Goal: Book appointment/travel/reservation

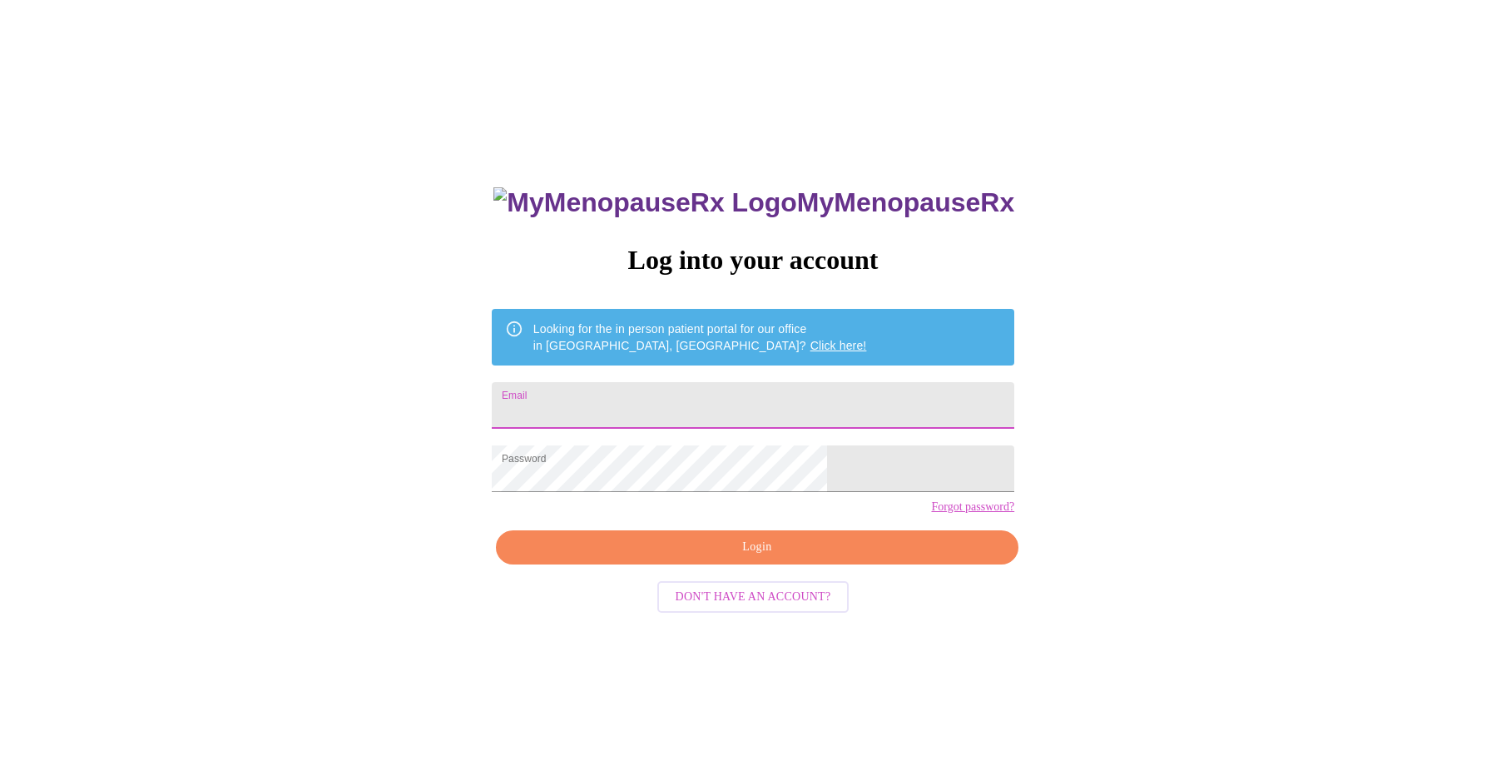
click at [682, 416] on input "Email" at bounding box center [753, 405] width 523 height 47
type input "[EMAIL_ADDRESS][DOMAIN_NAME]"
click at [764, 558] on span "Login" at bounding box center [757, 547] width 484 height 21
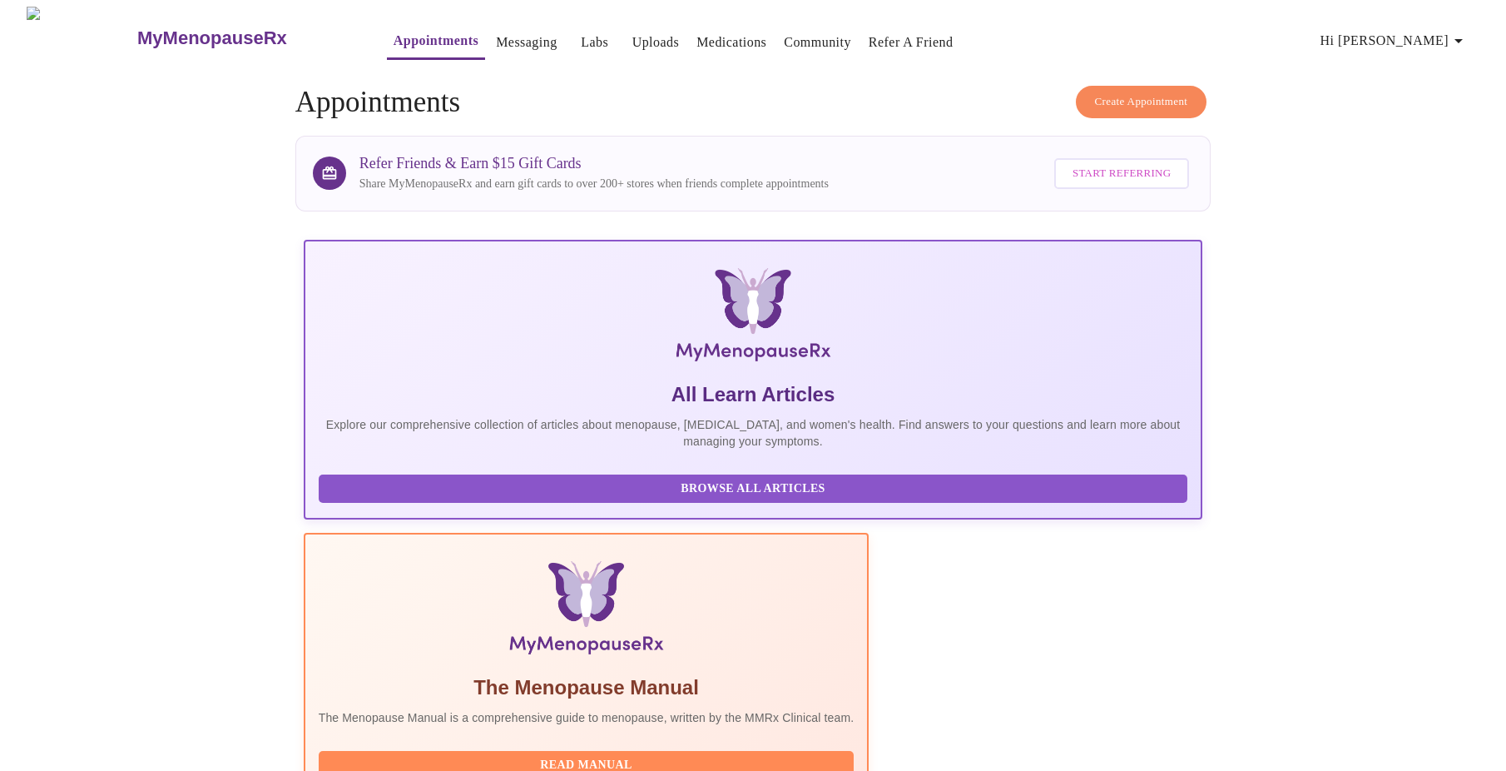
click at [1119, 101] on span "Create Appointment" at bounding box center [1141, 101] width 93 height 19
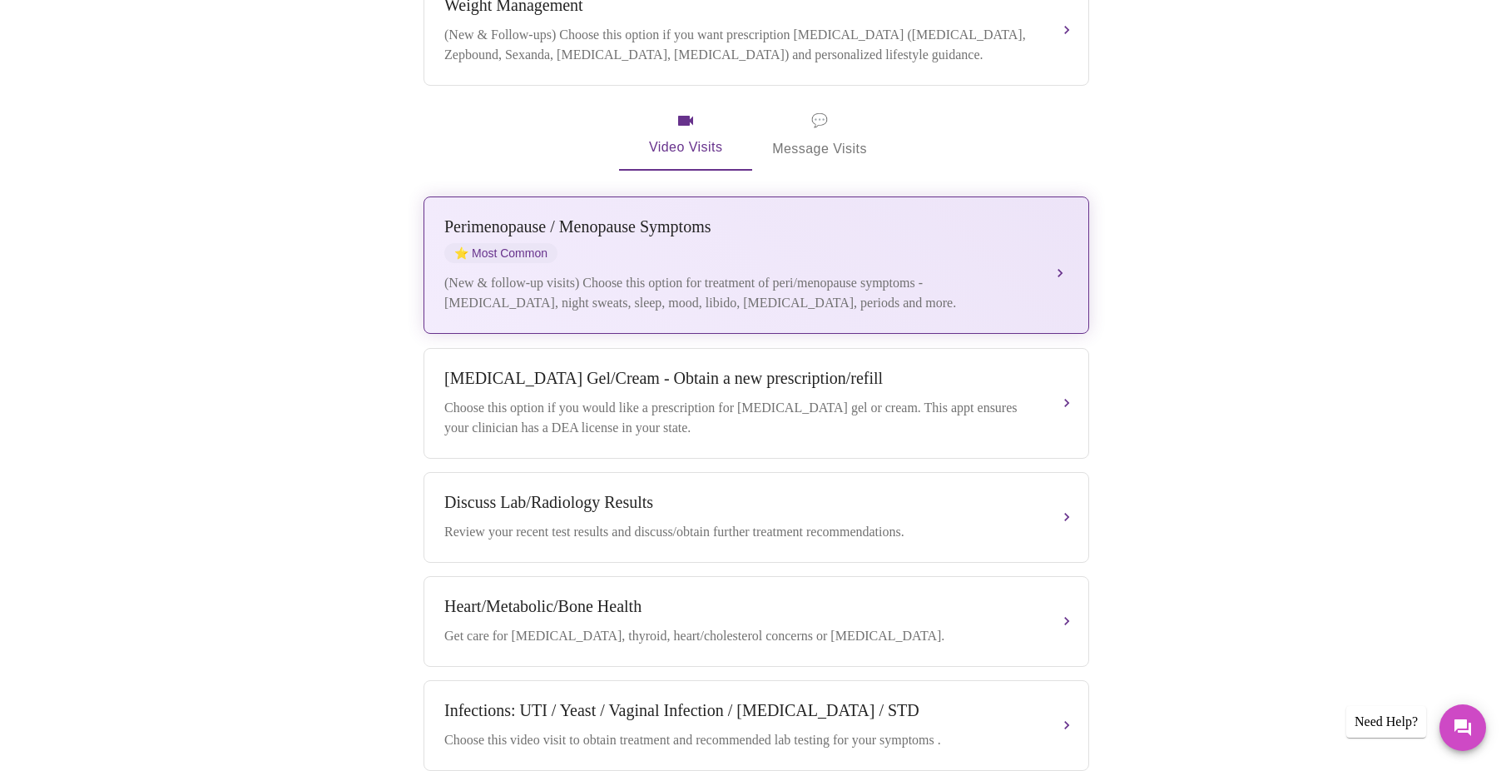
scroll to position [389, 0]
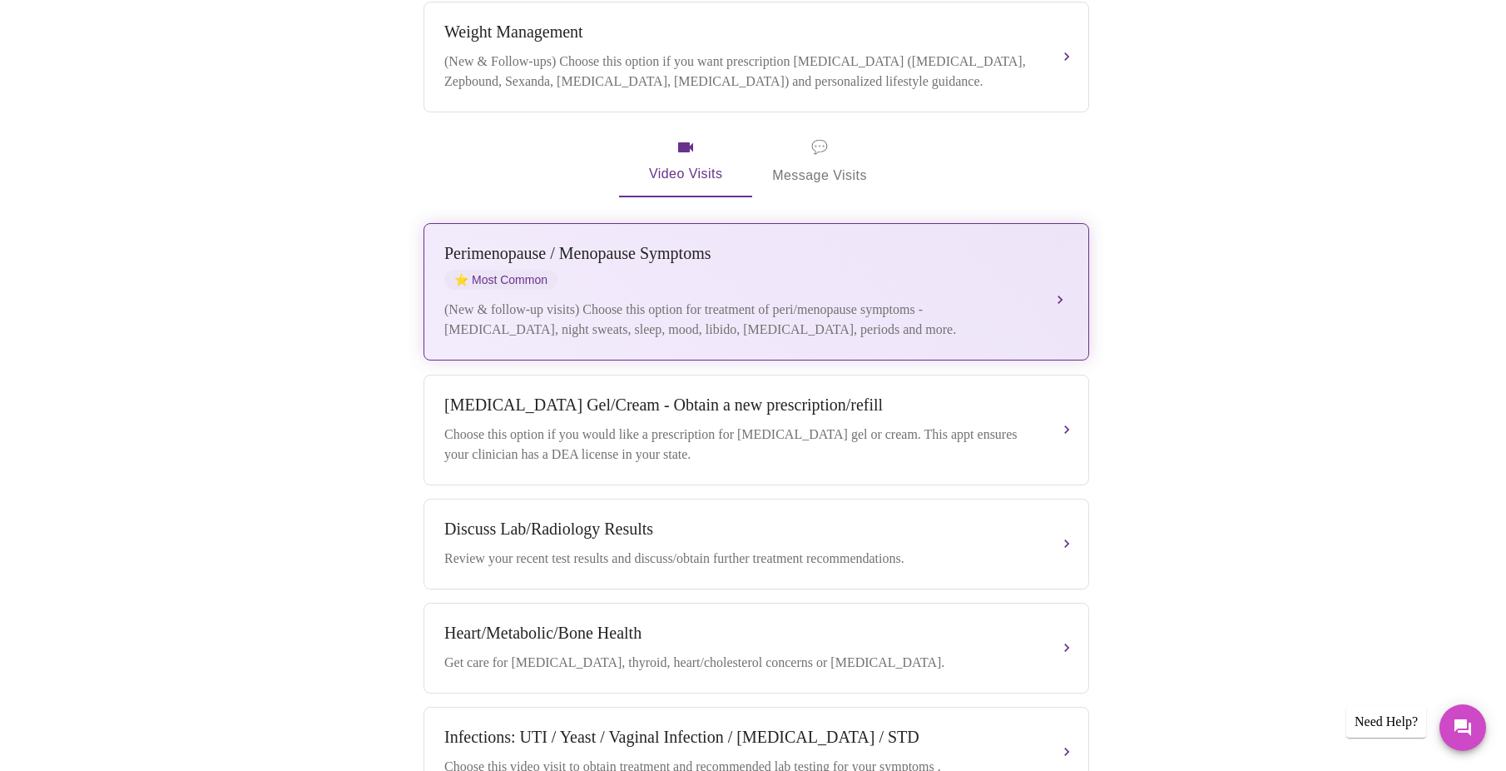
click at [614, 244] on div "Perimenopause / Menopause Symptoms" at bounding box center [739, 253] width 591 height 19
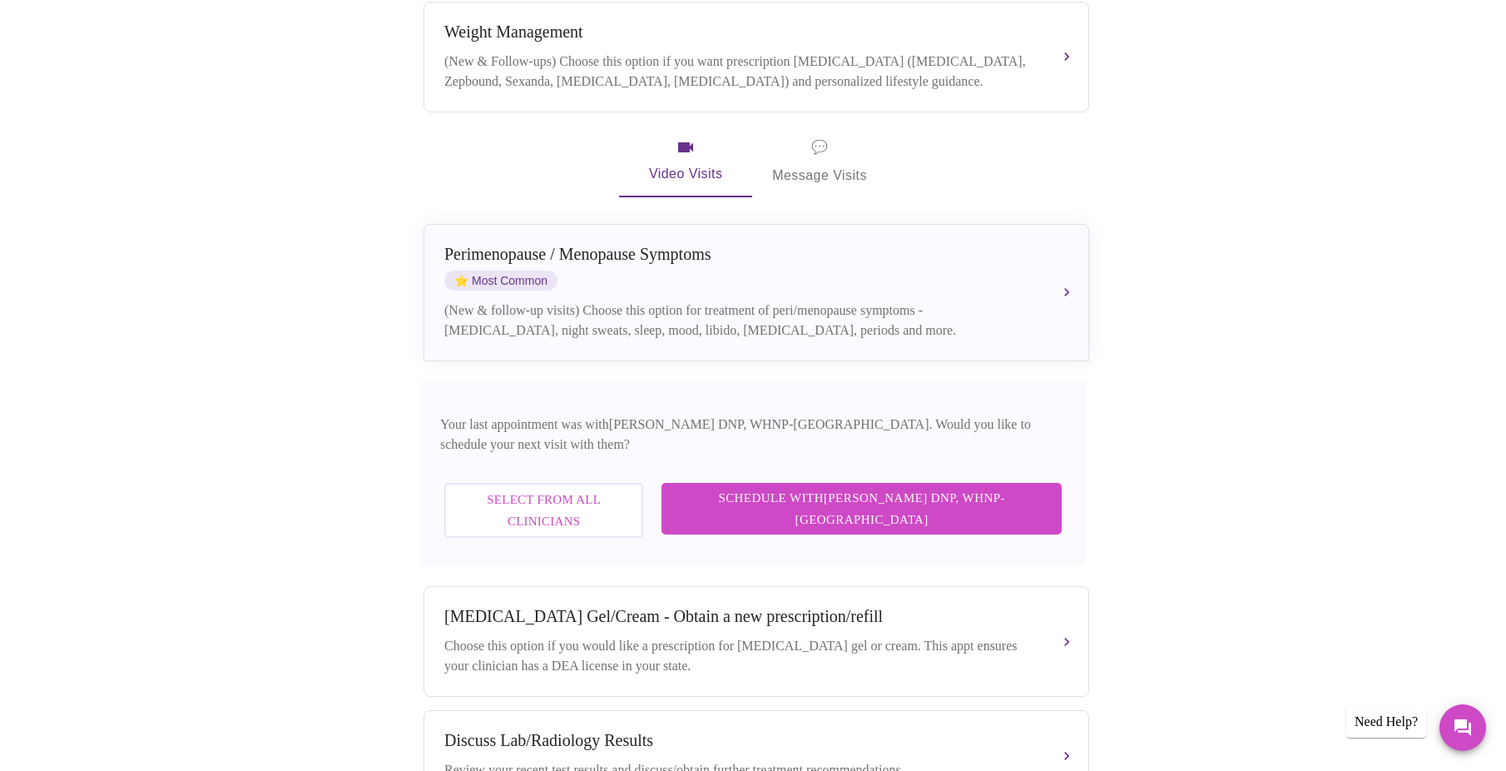
click at [584, 488] on span "Select from All Clinicians" at bounding box center [544, 510] width 162 height 44
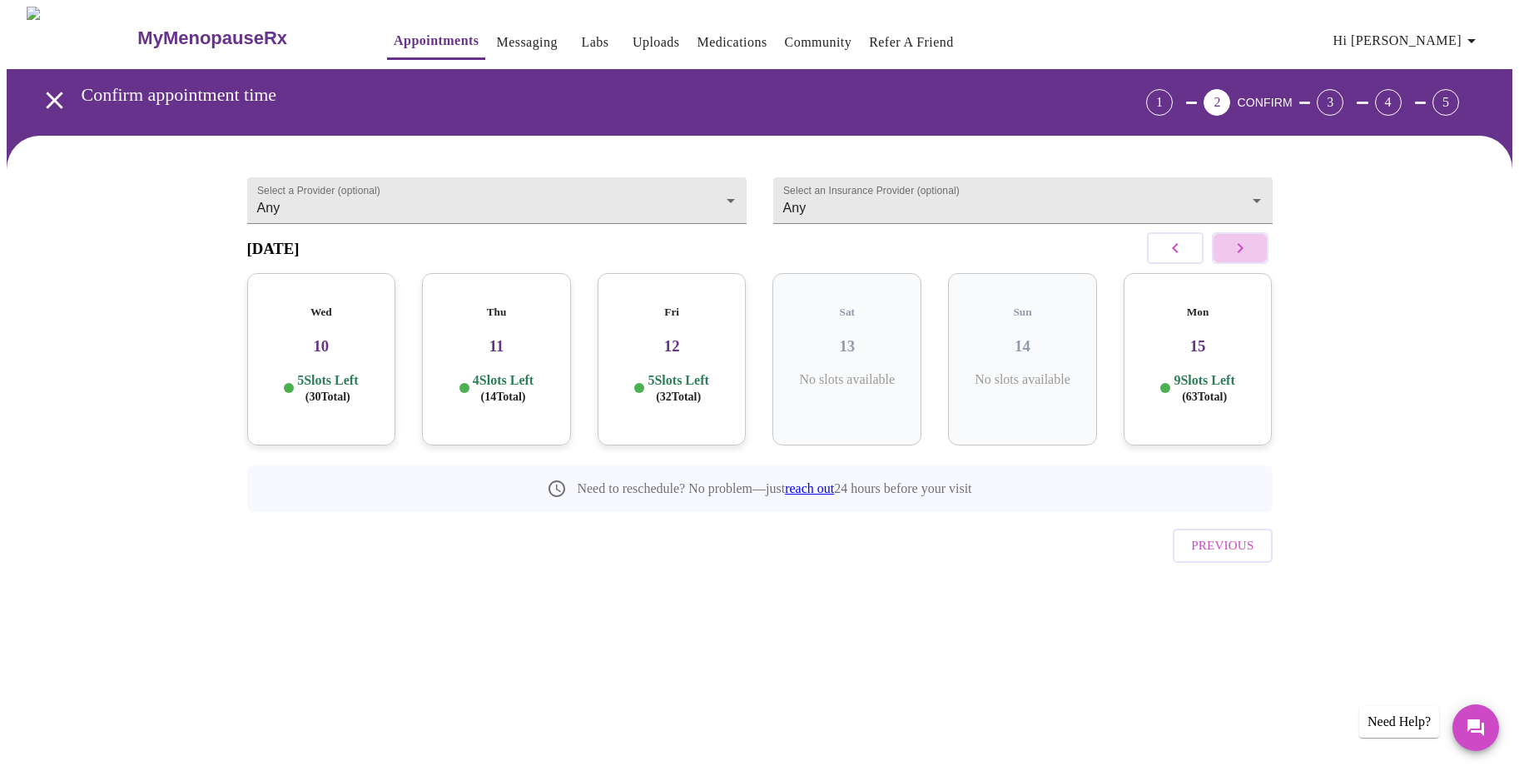
click at [1227, 253] on button "button" at bounding box center [1240, 248] width 57 height 32
click at [670, 354] on div "Mon 29 11 Slots Left ( 82 Total)" at bounding box center [671, 359] width 149 height 172
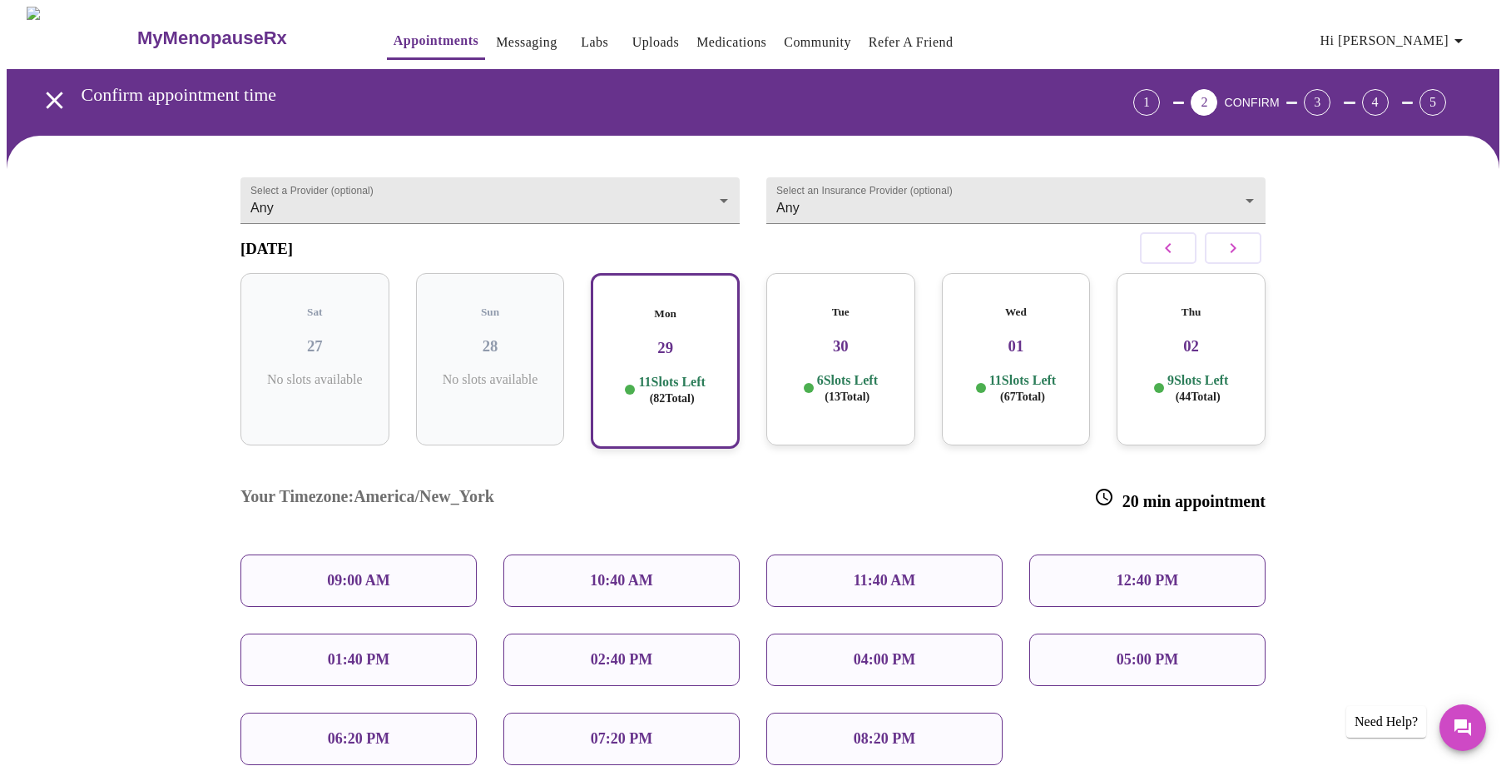
click at [661, 554] on div "10:40 AM" at bounding box center [621, 580] width 236 height 52
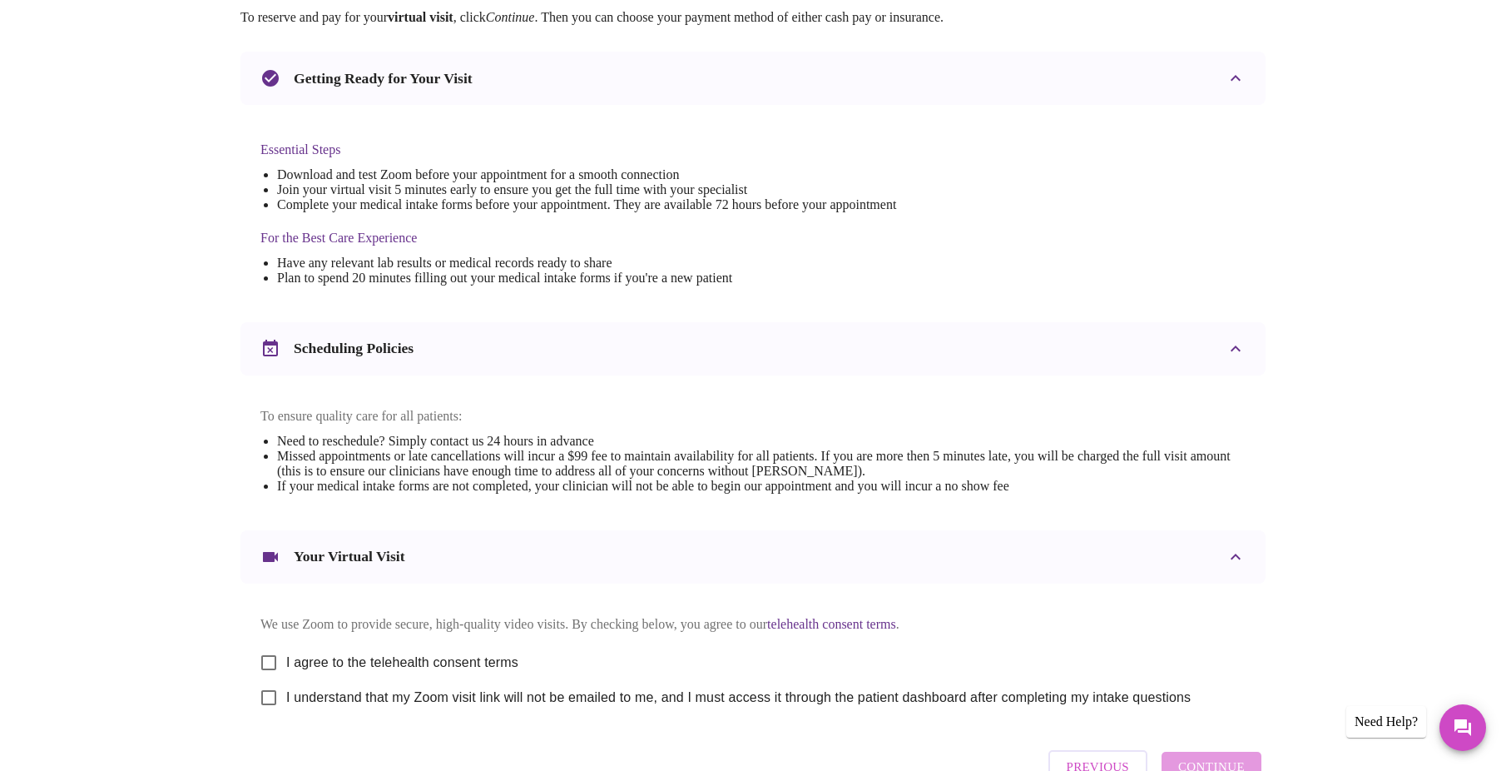
scroll to position [436, 0]
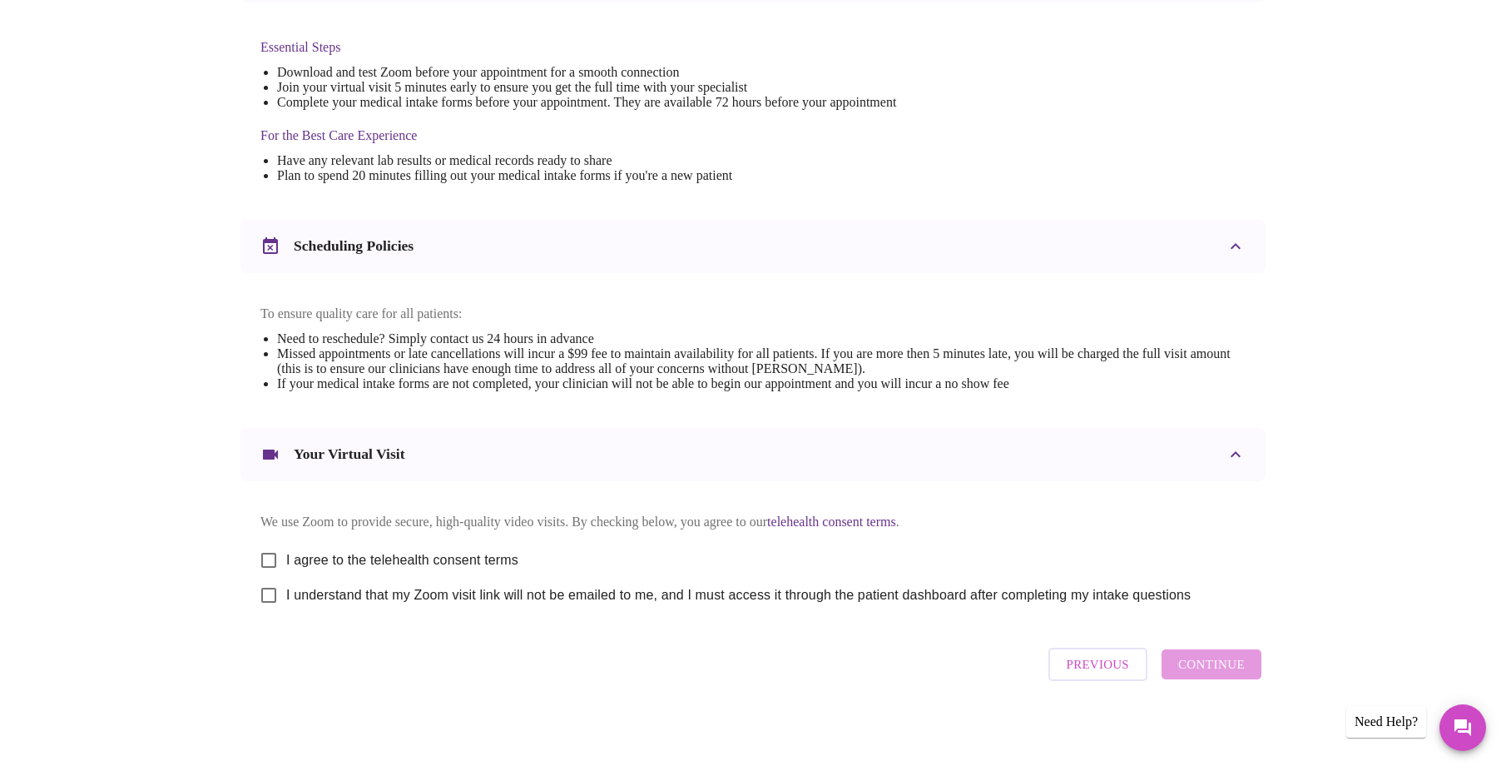
click at [1186, 673] on div "Previous Continue" at bounding box center [1154, 664] width 221 height 50
click at [265, 552] on input "I agree to the telehealth consent terms" at bounding box center [268, 560] width 35 height 35
checkbox input "true"
click at [266, 592] on input "I understand that my Zoom visit link will not be emailed to me, and I must acce…" at bounding box center [268, 595] width 35 height 35
checkbox input "true"
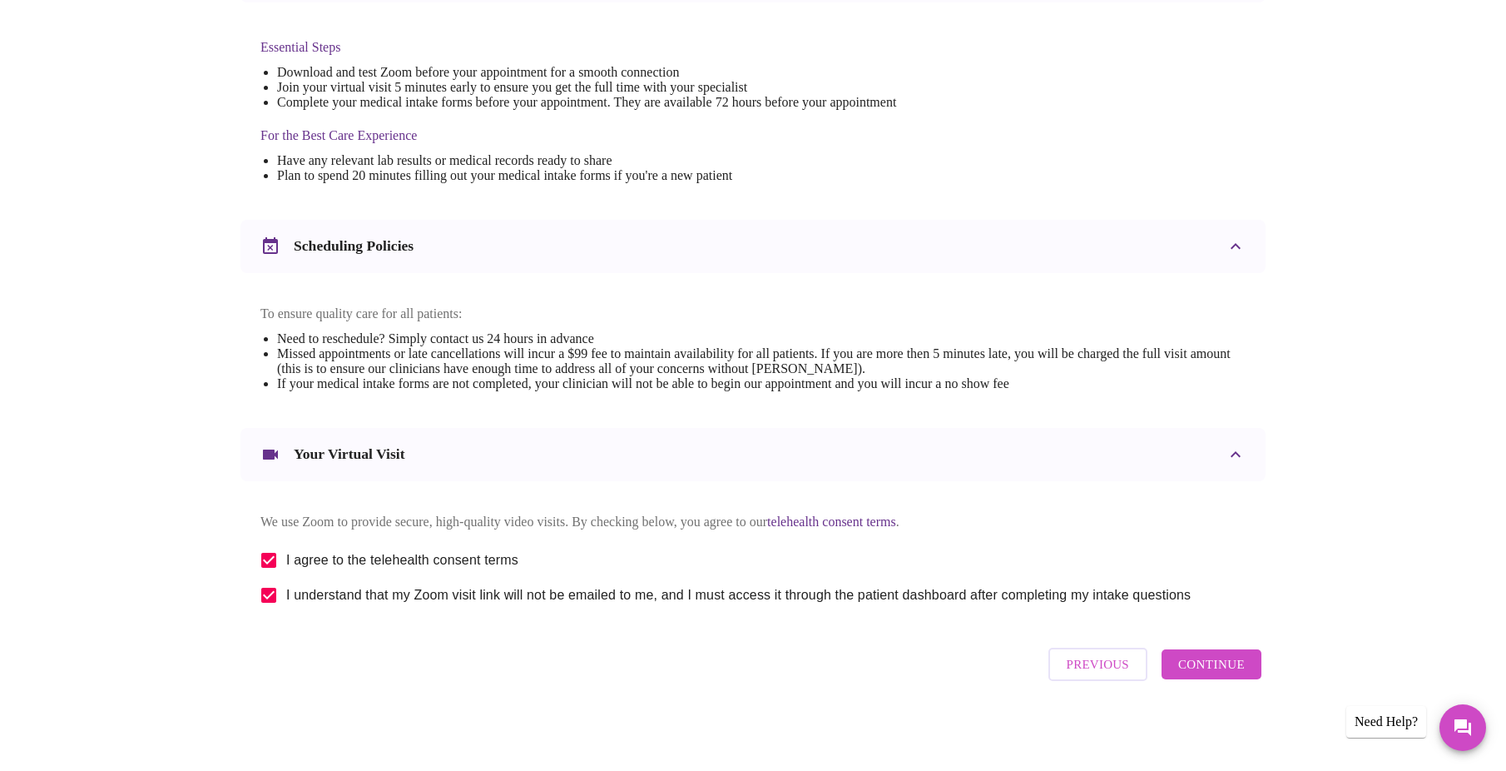
click at [1188, 663] on span "Continue" at bounding box center [1211, 664] width 67 height 22
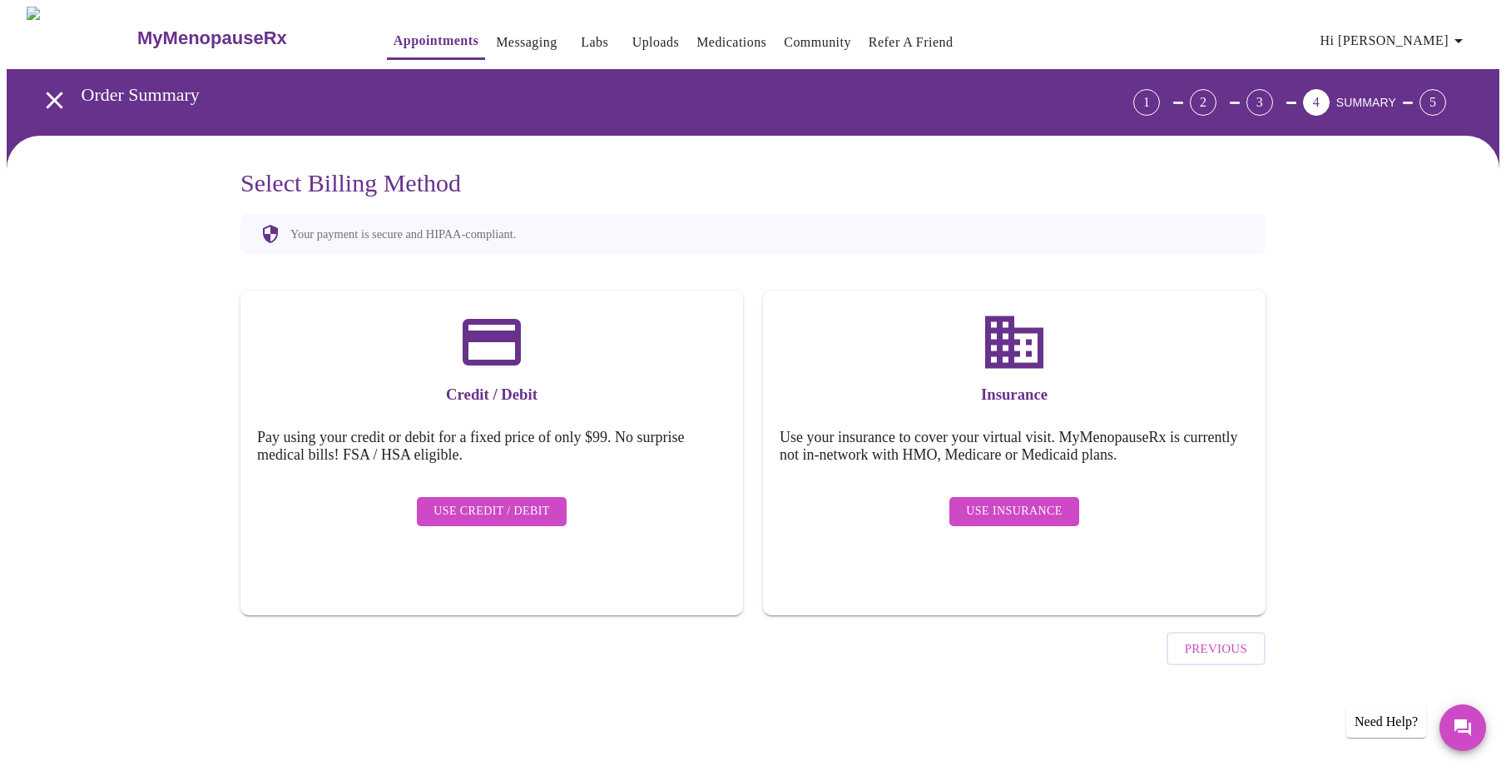
scroll to position [0, 0]
click at [1043, 501] on span "Use Insurance" at bounding box center [1021, 511] width 96 height 21
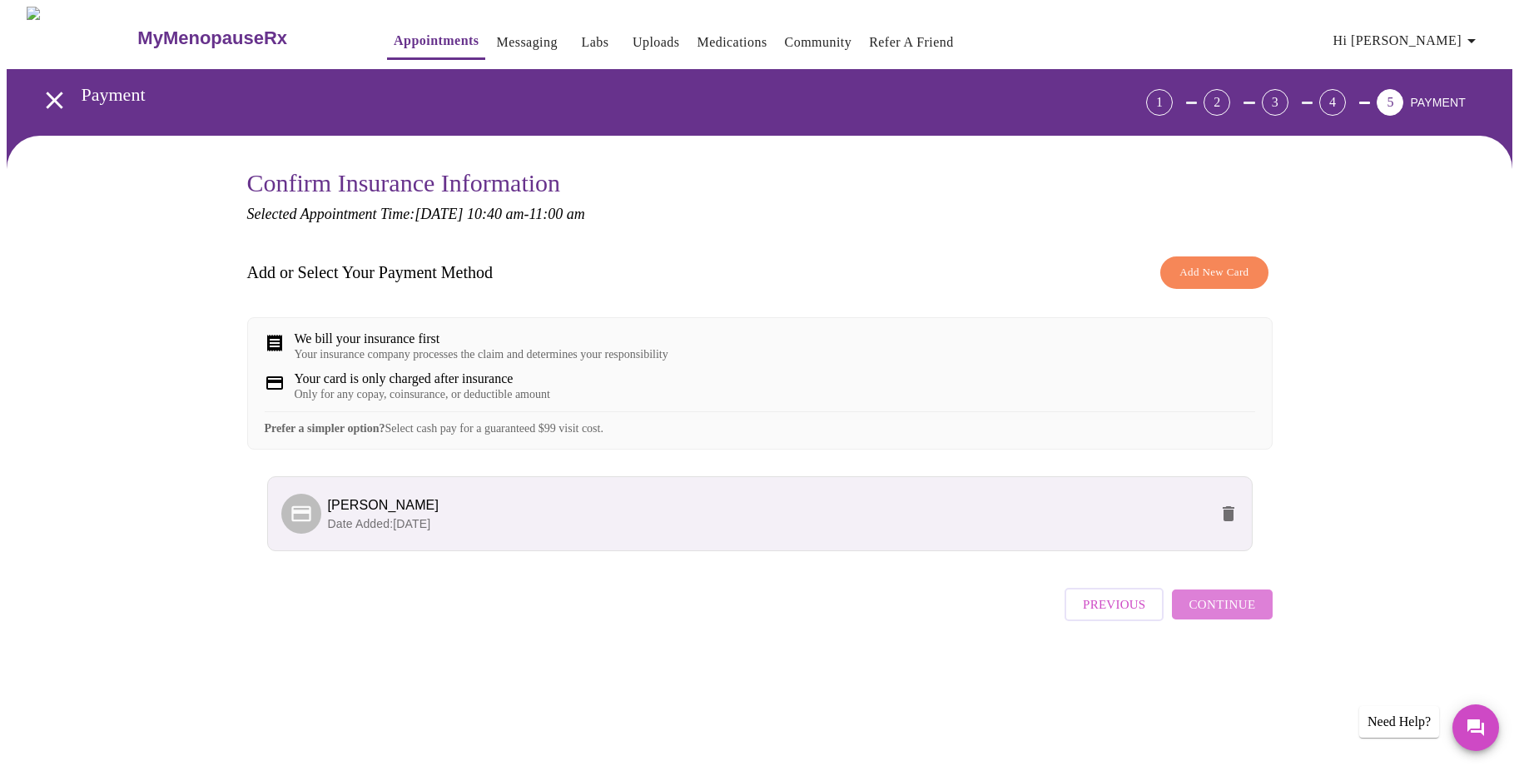
click at [1238, 615] on span "Continue" at bounding box center [1221, 604] width 67 height 22
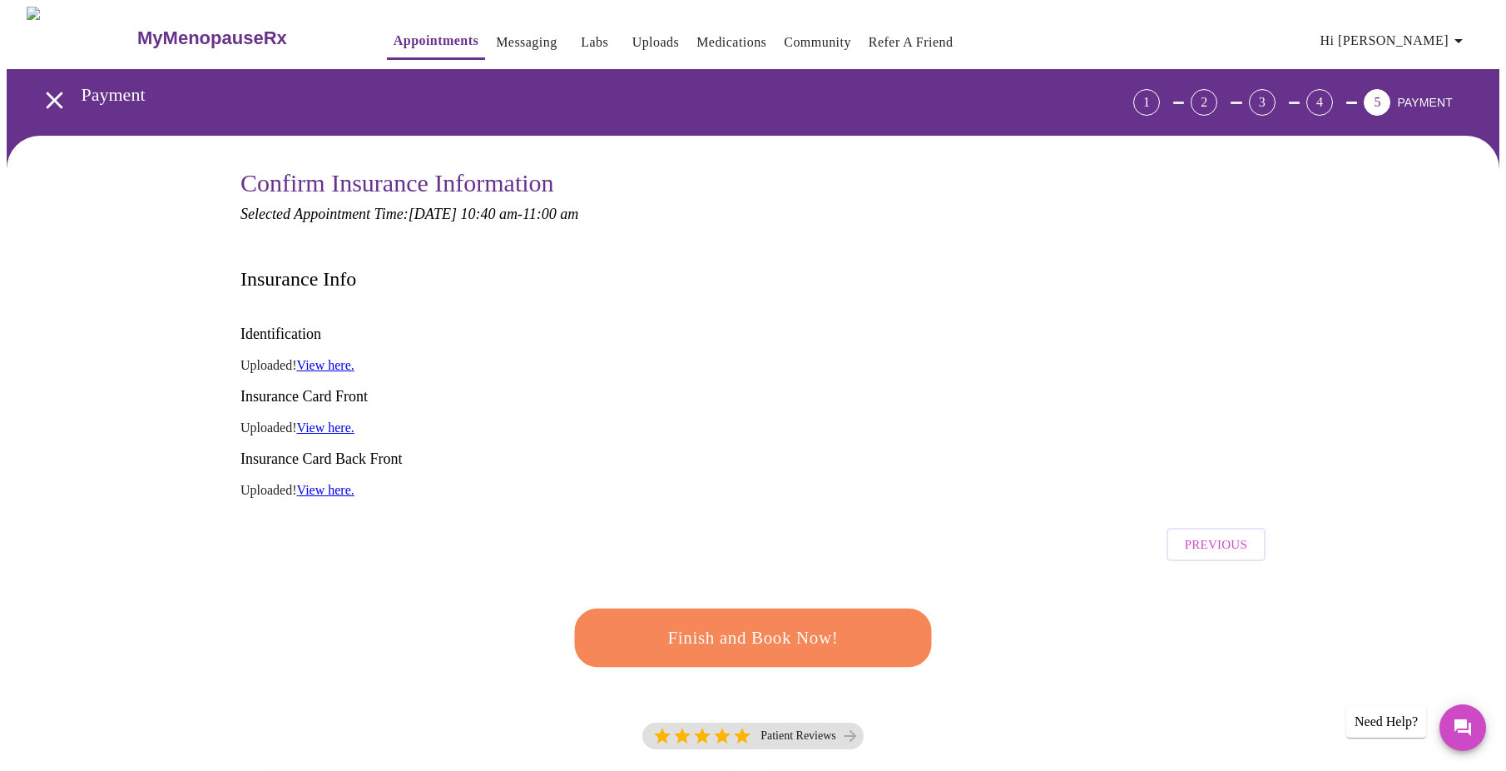
click at [779, 622] on span "Finish and Book Now!" at bounding box center [753, 637] width 308 height 31
